Goal: Find specific page/section: Find specific page/section

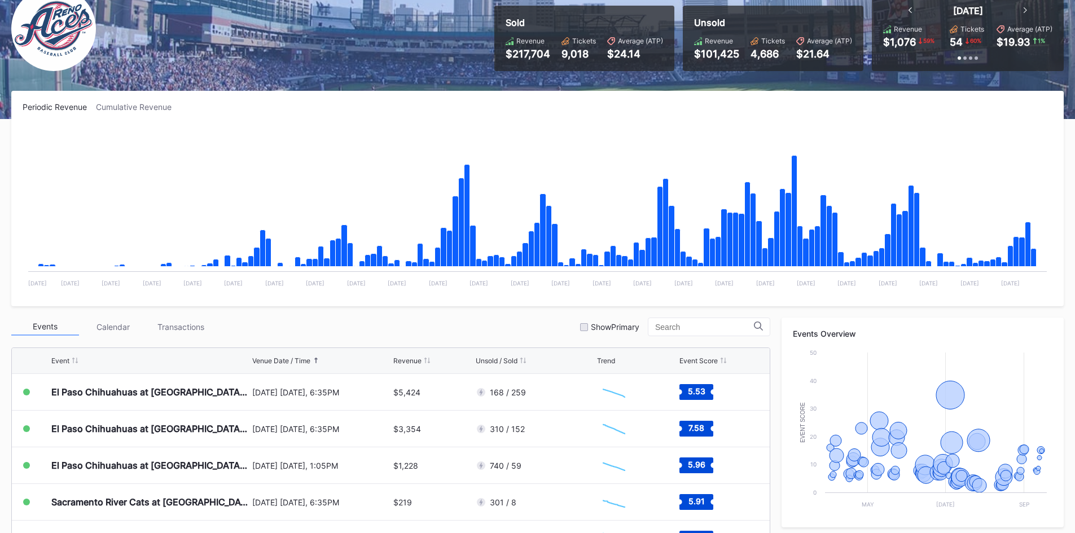
scroll to position [113, 0]
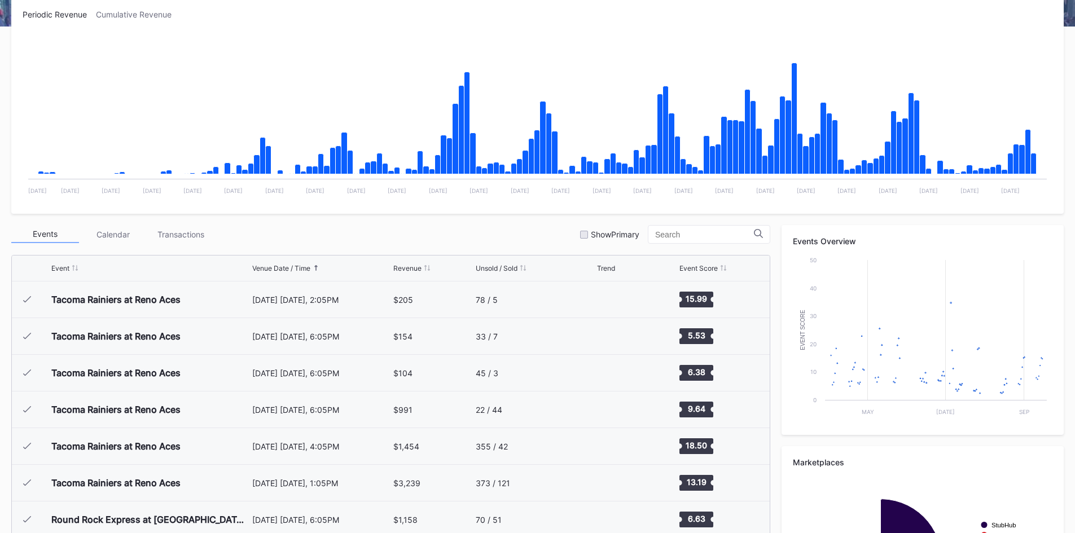
scroll to position [220, 0]
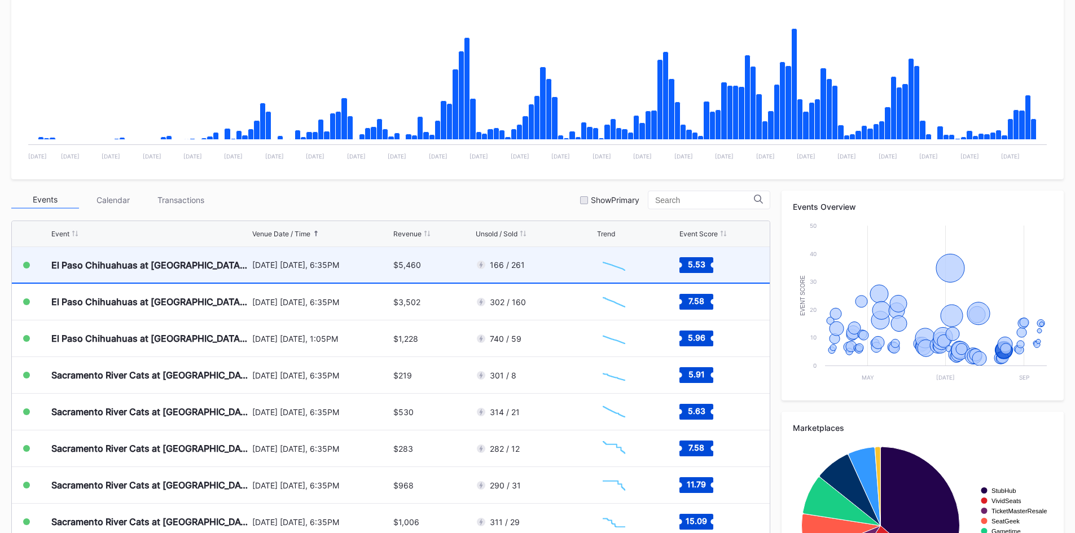
click at [455, 266] on div "$5,460" at bounding box center [432, 265] width 79 height 36
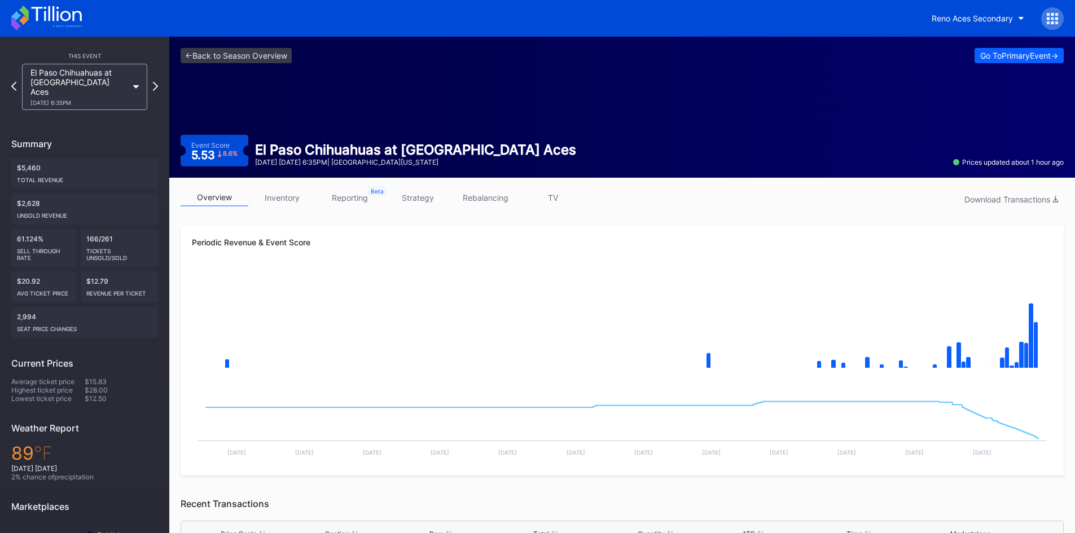
click at [32, 13] on icon at bounding box center [46, 18] width 71 height 25
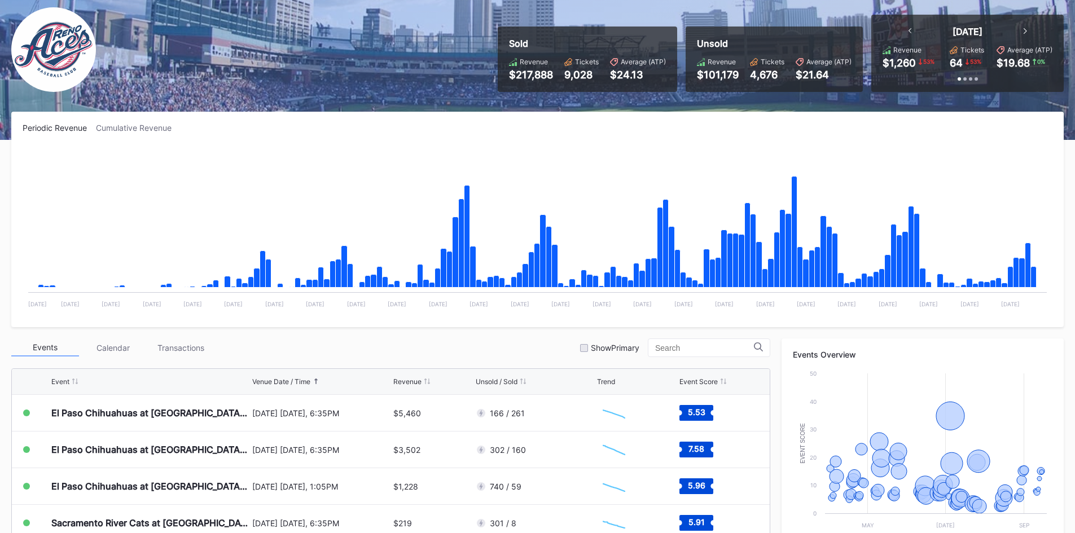
scroll to position [169, 0]
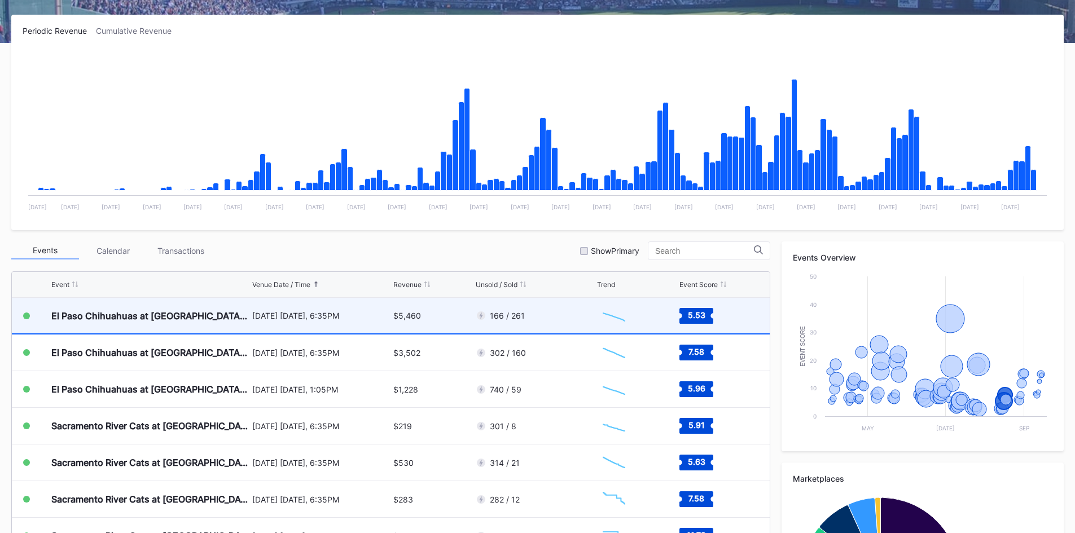
click at [440, 321] on div "$5,460" at bounding box center [432, 316] width 79 height 36
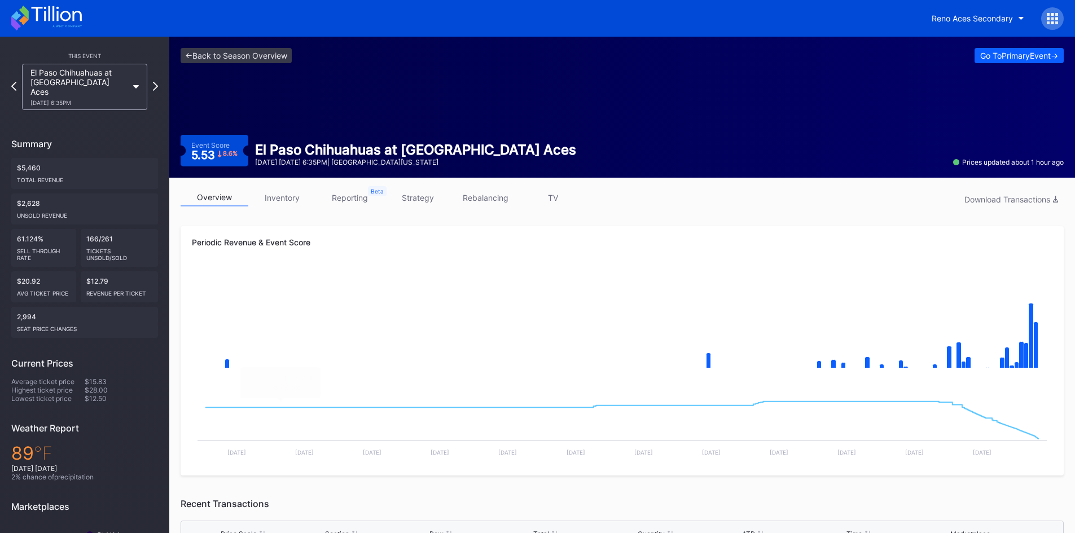
click at [48, 16] on icon at bounding box center [46, 18] width 71 height 25
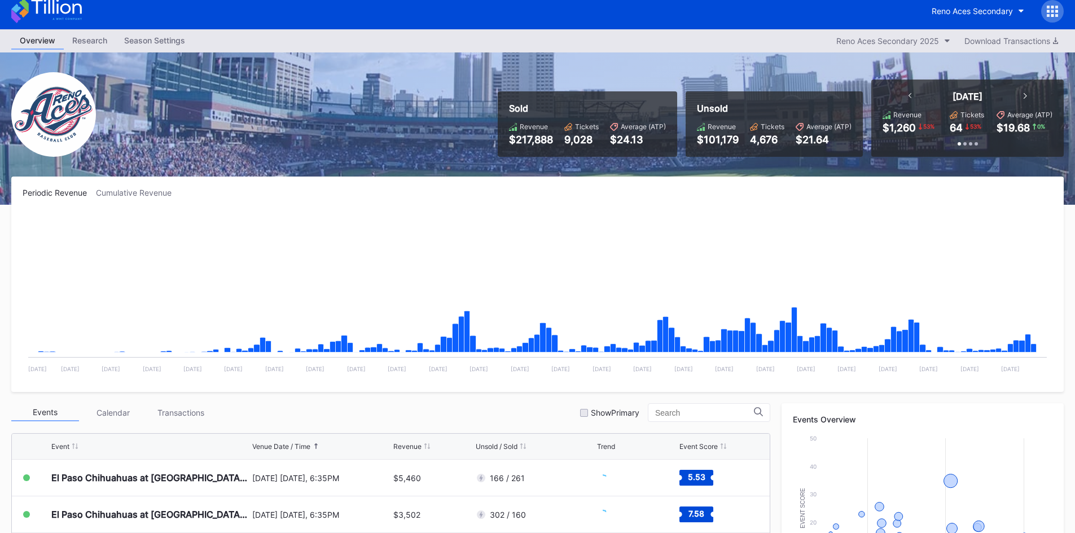
scroll to position [169, 0]
